Goal: Use online tool/utility: Utilize a website feature to perform a specific function

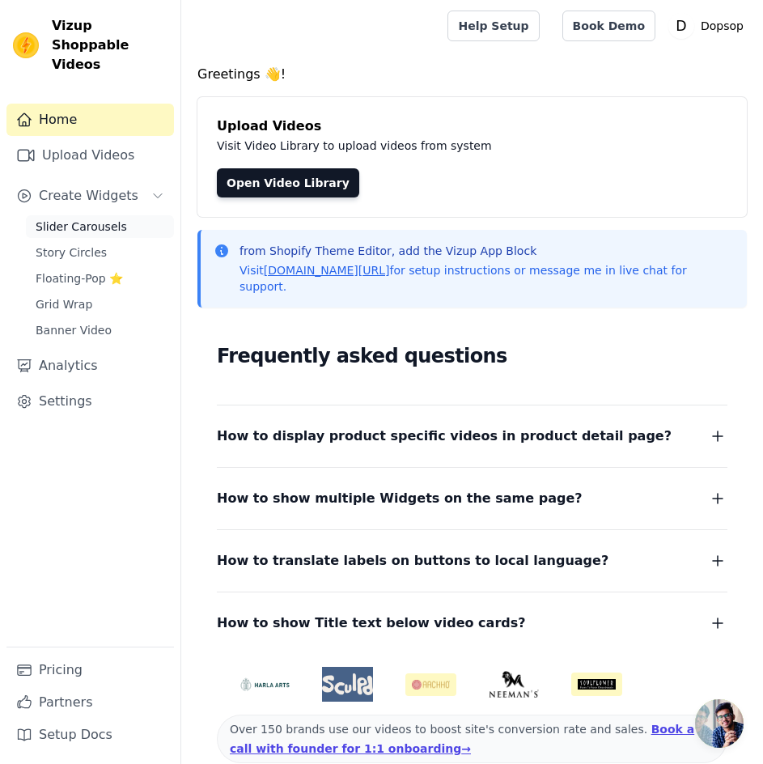
click at [58, 218] on span "Slider Carousels" at bounding box center [81, 226] width 91 height 16
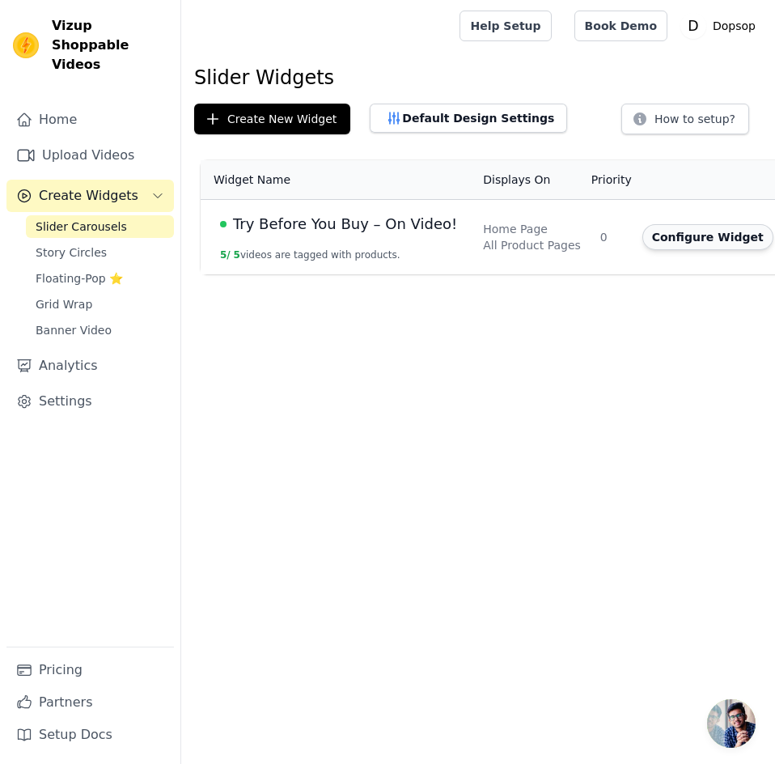
click at [657, 233] on button "Configure Widget" at bounding box center [708, 237] width 131 height 26
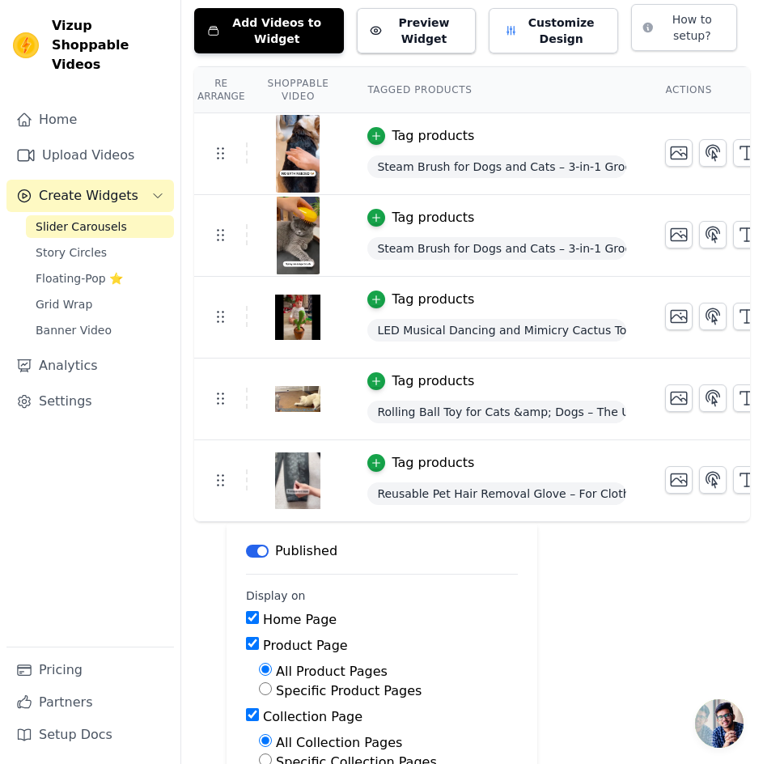
scroll to position [227, 0]
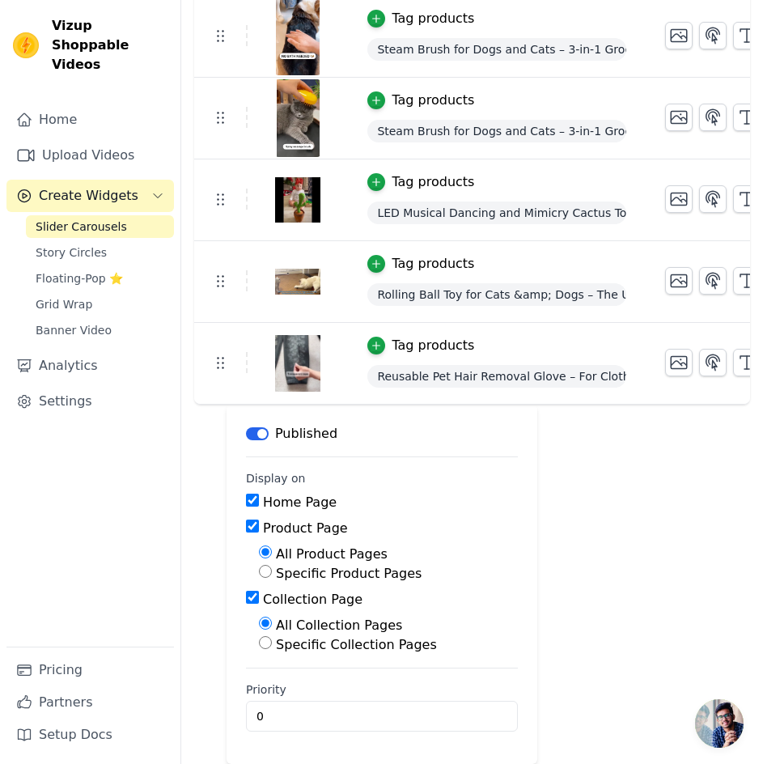
click at [476, 365] on span "Reusable Pet Hair Removal Glove – For Clothes, Sofa and Car" at bounding box center [496, 376] width 259 height 23
click at [372, 340] on icon "button" at bounding box center [376, 345] width 11 height 11
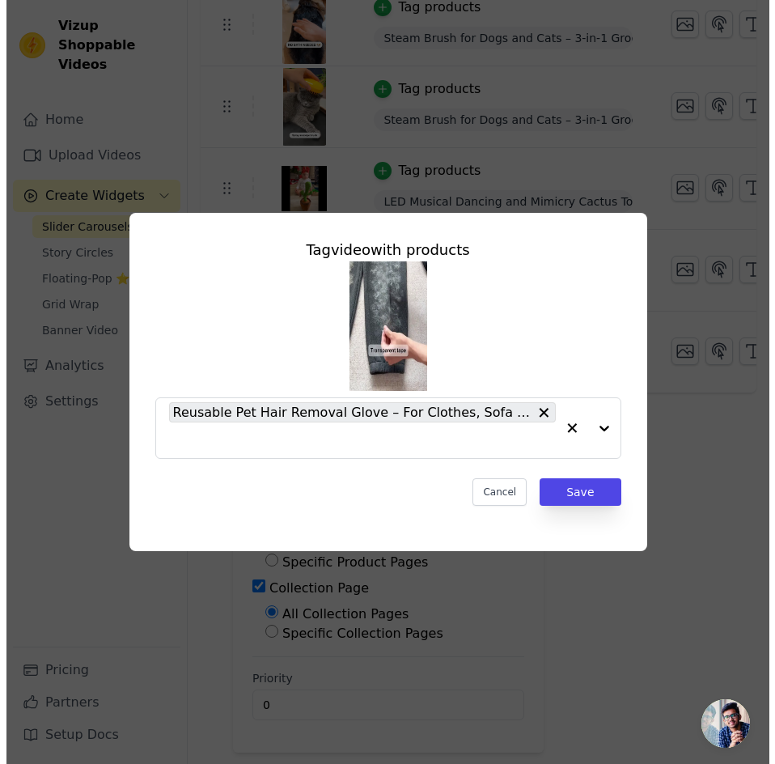
scroll to position [0, 0]
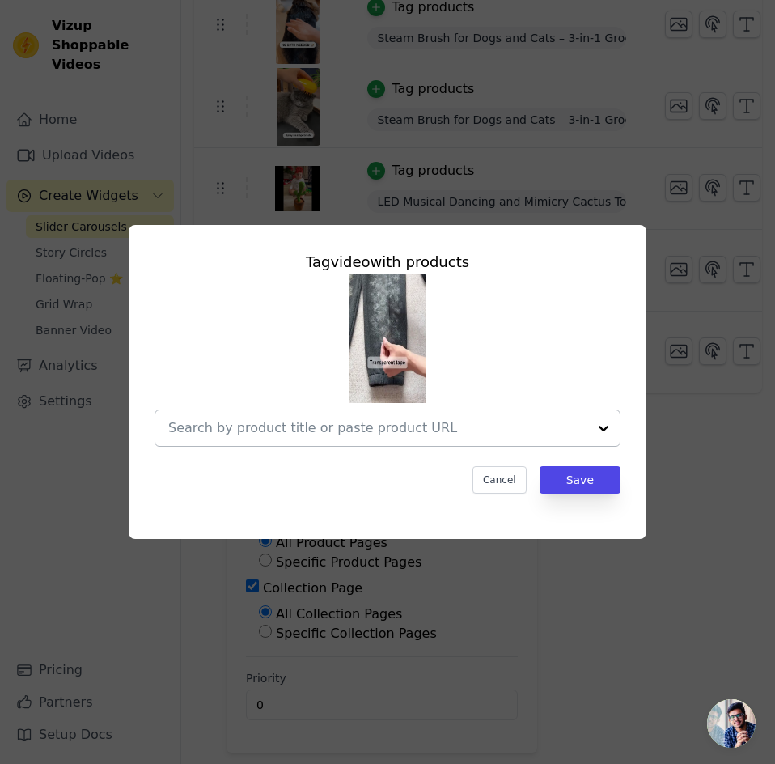
click at [396, 416] on div at bounding box center [377, 428] width 419 height 36
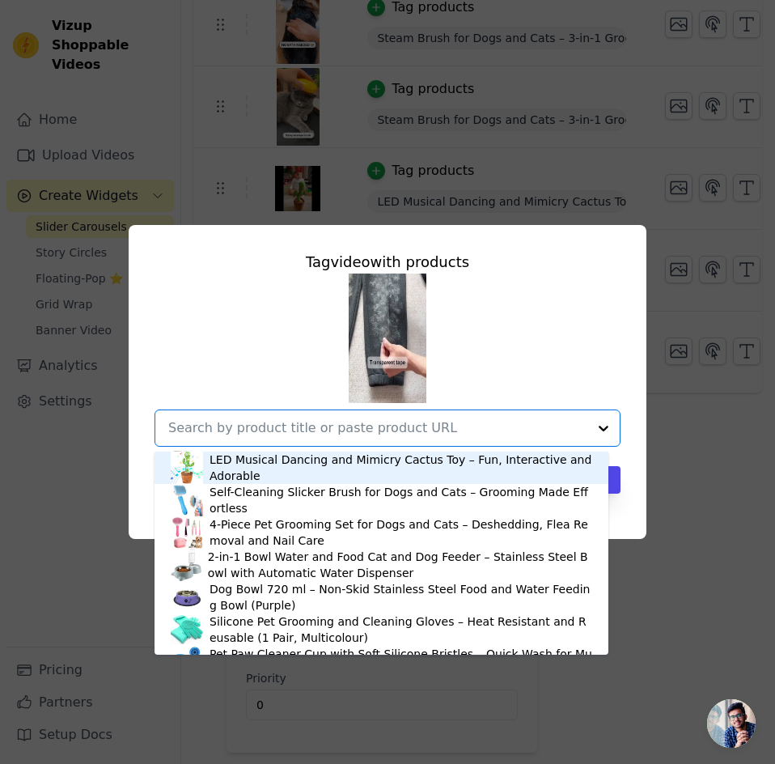
scroll to position [125, 0]
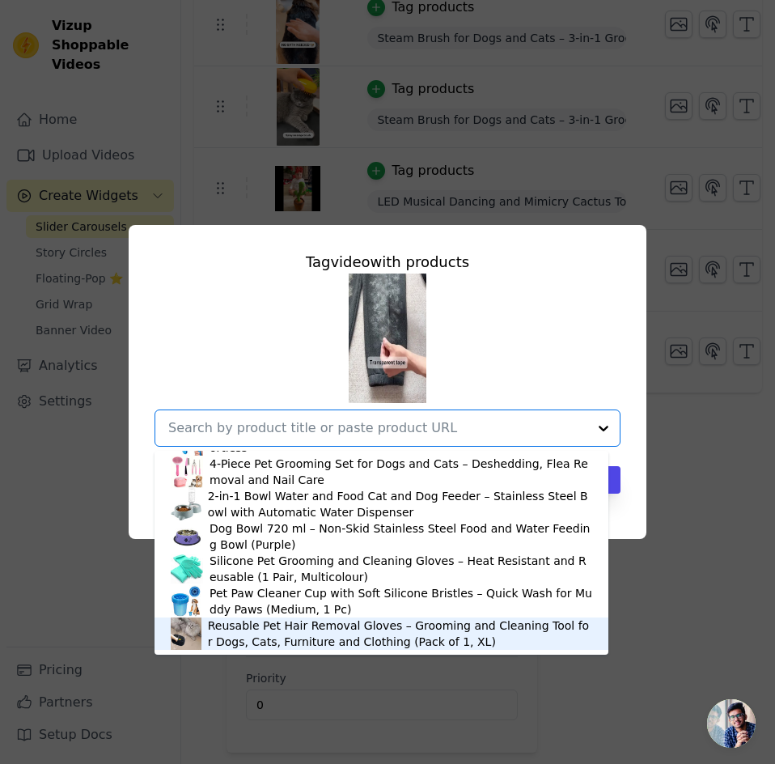
click at [272, 632] on div "Reusable Pet Hair Removal Gloves – Grooming and Cleaning Tool for Dogs, Cats, F…" at bounding box center [400, 633] width 384 height 32
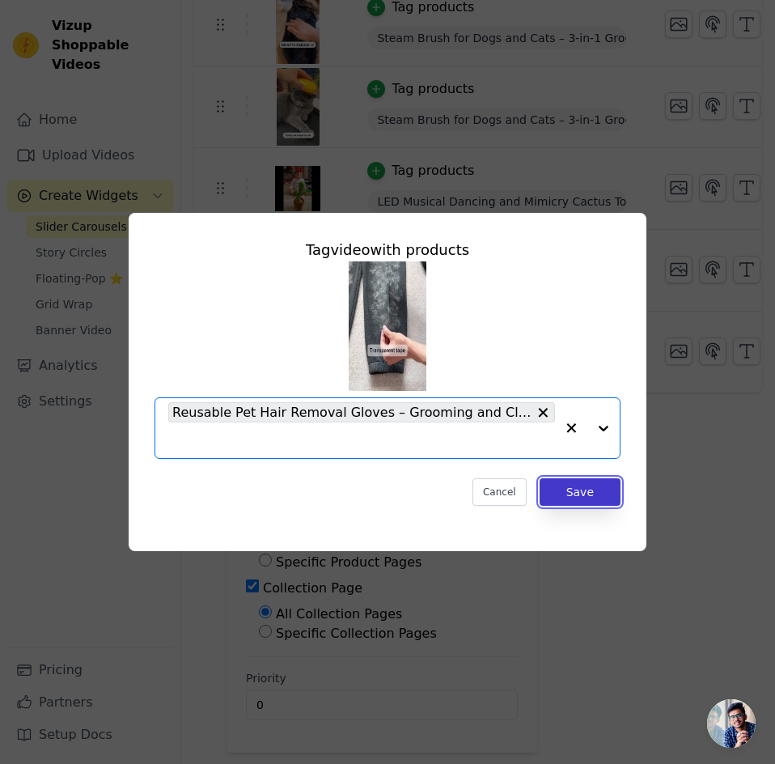
click at [567, 490] on button "Save" at bounding box center [580, 492] width 81 height 28
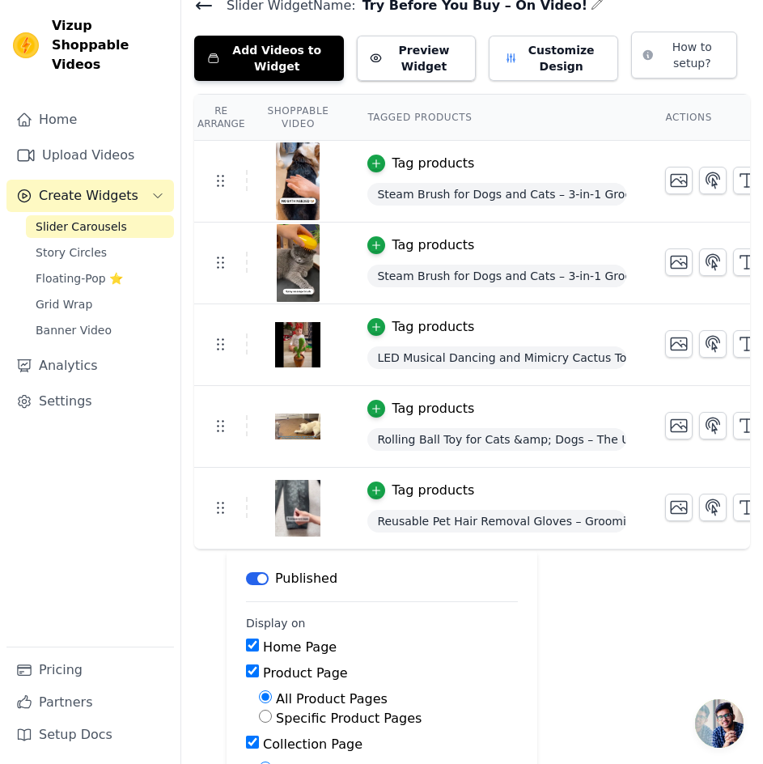
scroll to position [0, 0]
